Goal: Book appointment/travel/reservation

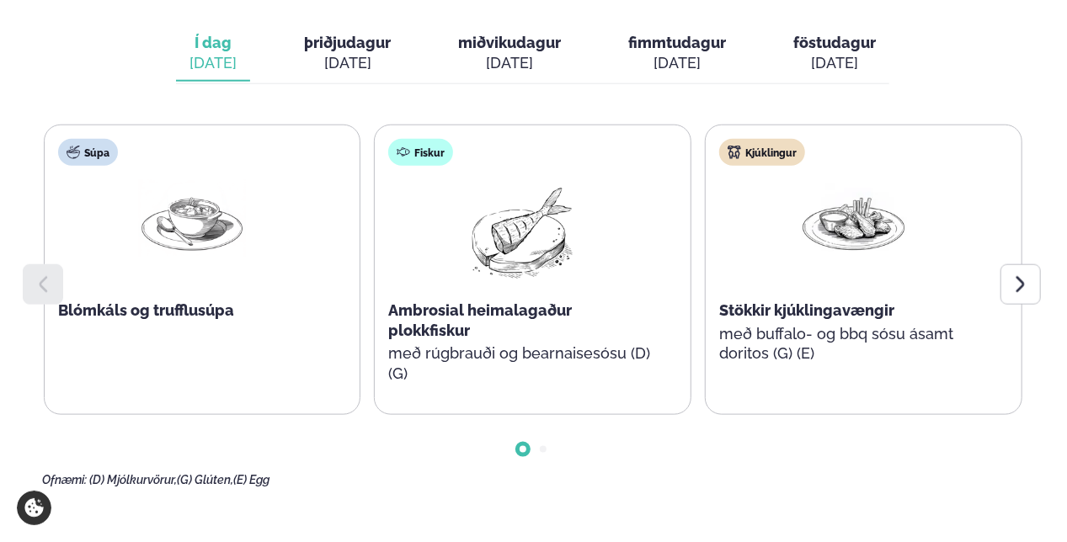
scroll to position [851, 0]
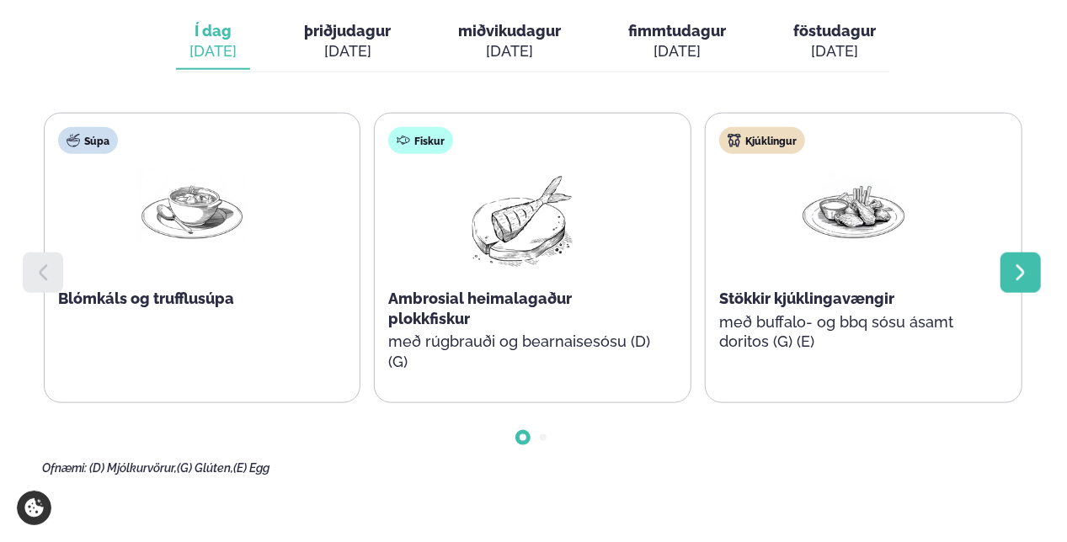
click at [1020, 263] on icon at bounding box center [1020, 273] width 20 height 20
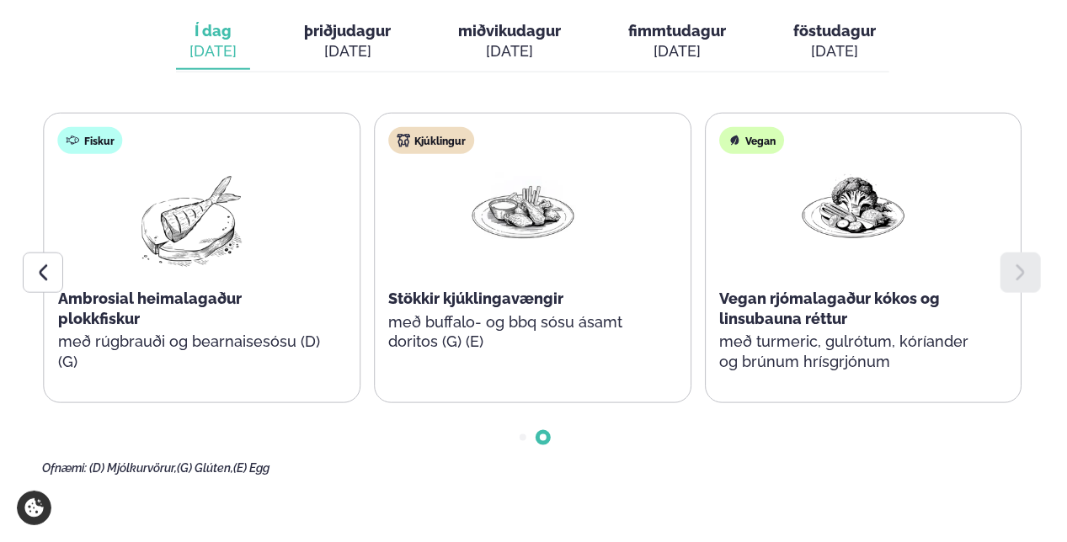
click at [1020, 263] on icon at bounding box center [1020, 273] width 20 height 20
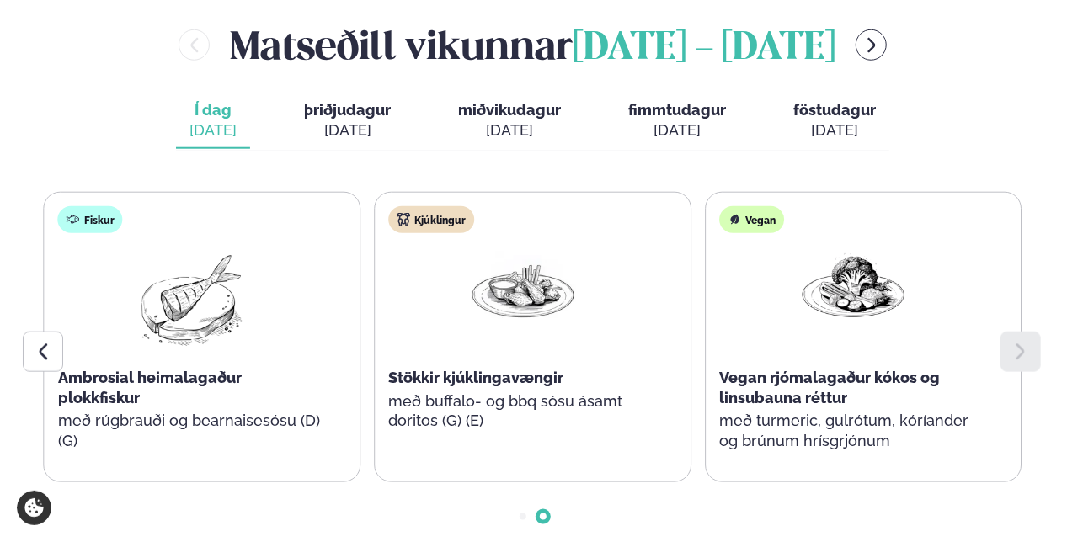
scroll to position [516, 0]
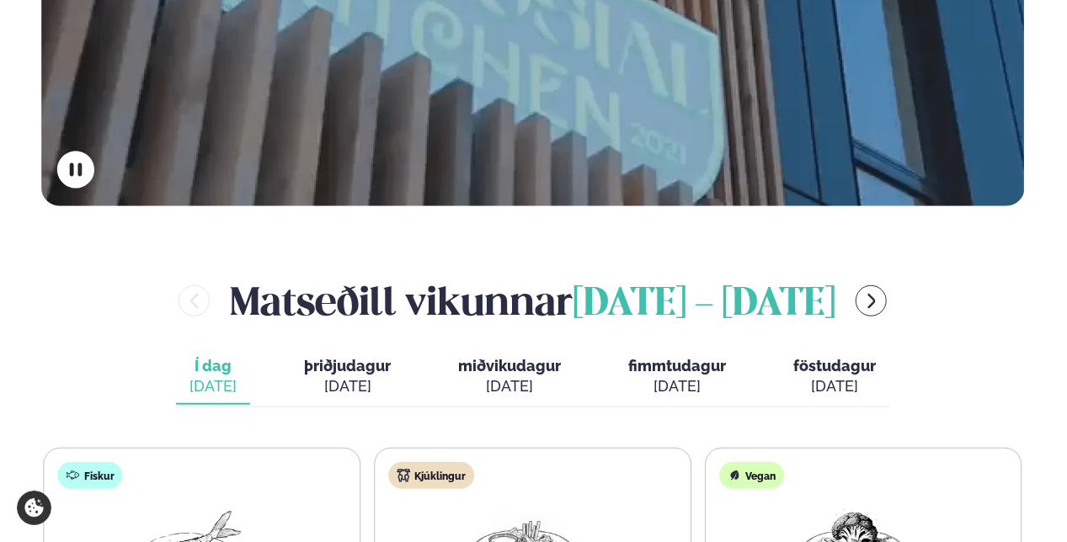
click at [367, 376] on div "[DATE]" at bounding box center [347, 386] width 87 height 20
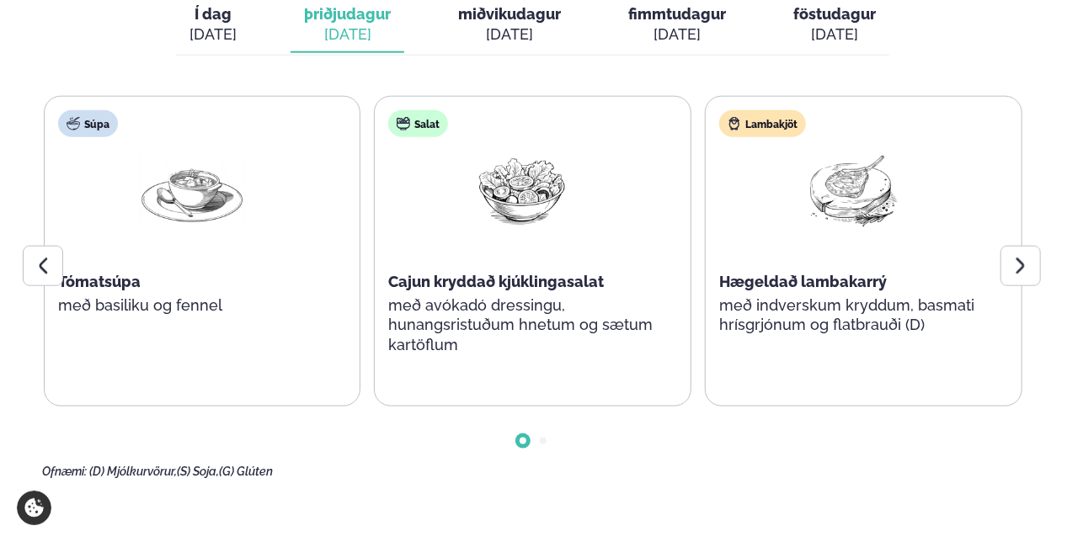
scroll to position [869, 0]
click at [1035, 245] on div at bounding box center [1020, 265] width 40 height 40
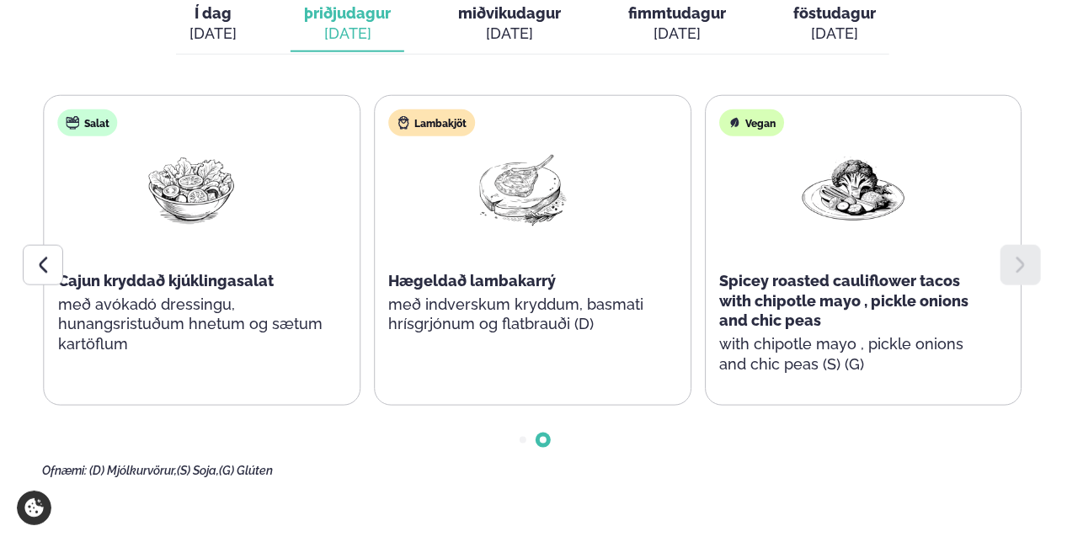
click at [1035, 245] on div at bounding box center [1020, 265] width 40 height 40
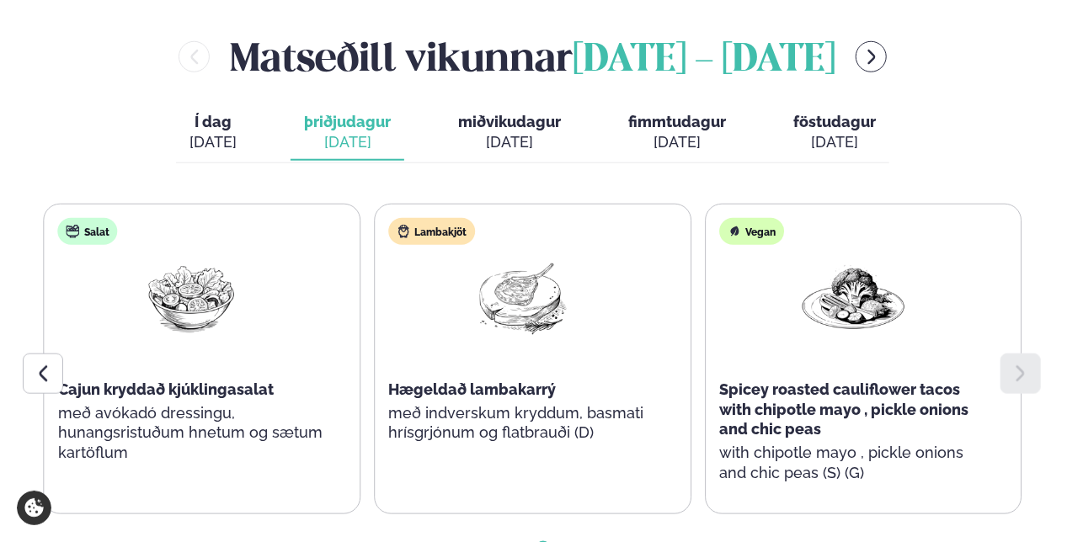
scroll to position [754, 0]
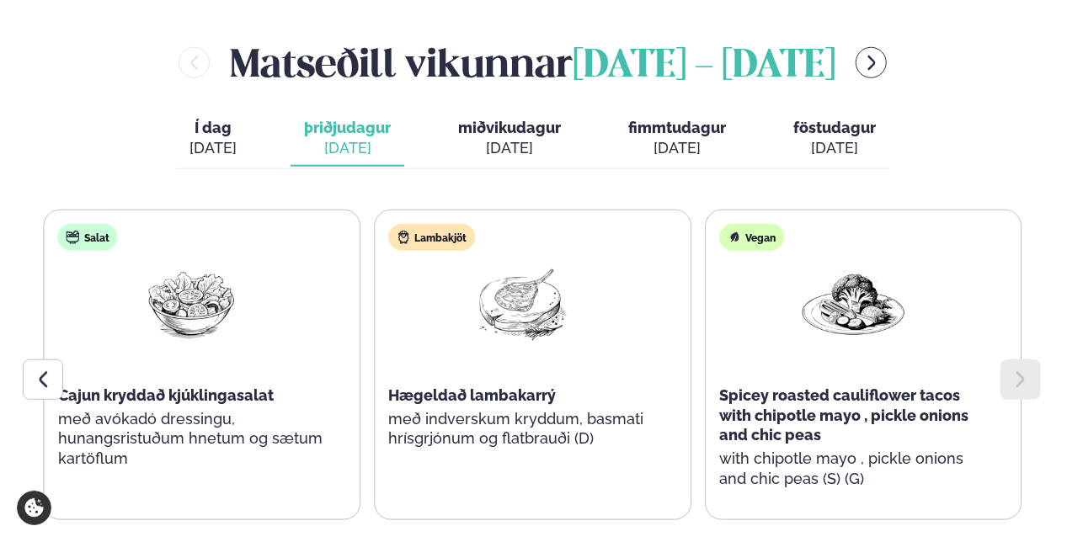
click at [487, 119] on span "miðvikudagur" at bounding box center [509, 128] width 103 height 18
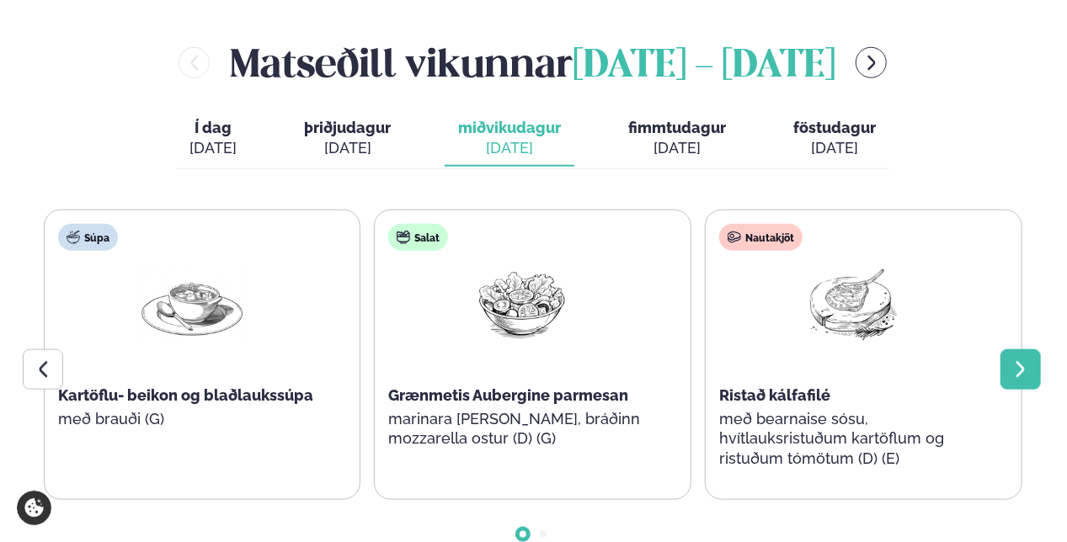
click at [1016, 359] on icon at bounding box center [1020, 369] width 20 height 20
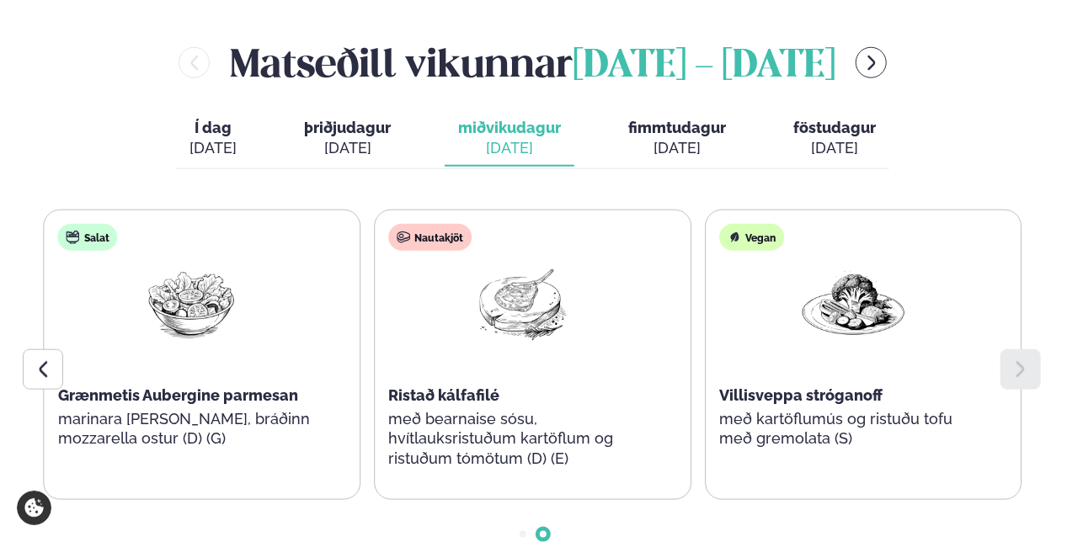
click at [1016, 359] on icon at bounding box center [1020, 369] width 20 height 20
click at [689, 138] on div "[DATE]" at bounding box center [677, 148] width 98 height 20
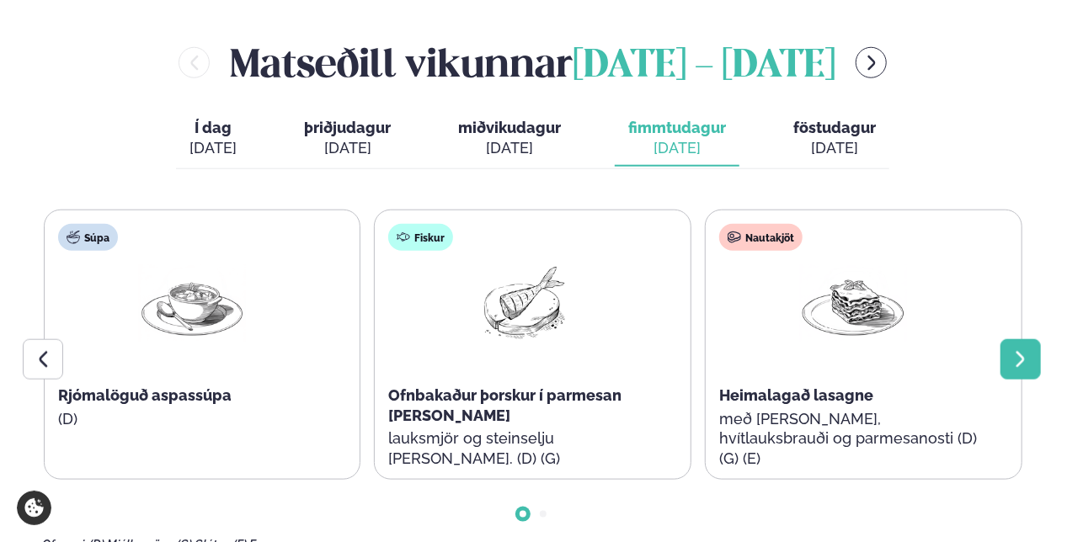
click at [1019, 349] on icon at bounding box center [1020, 359] width 20 height 20
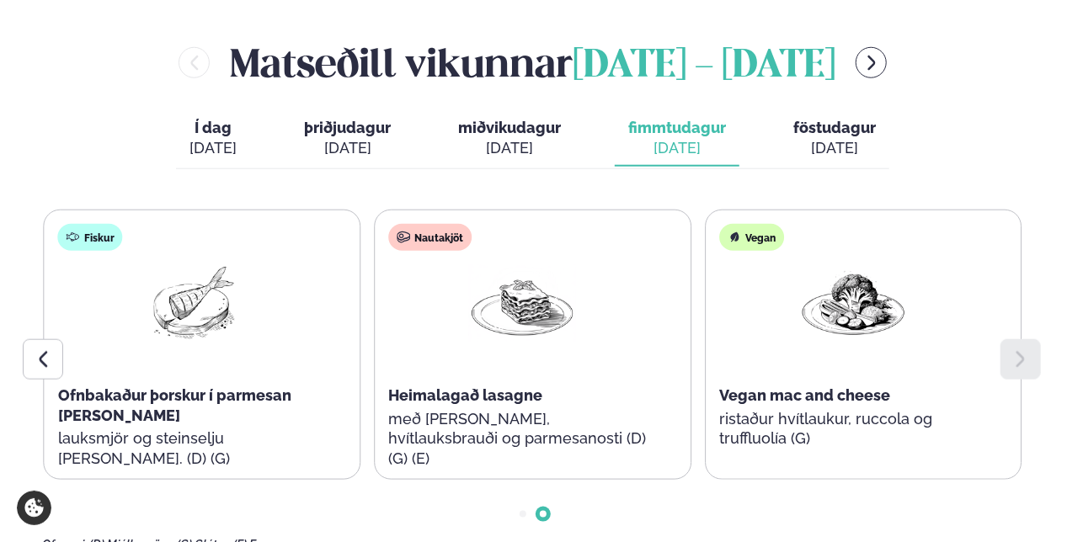
click at [1019, 349] on icon at bounding box center [1020, 359] width 20 height 20
